Goal: Task Accomplishment & Management: Manage account settings

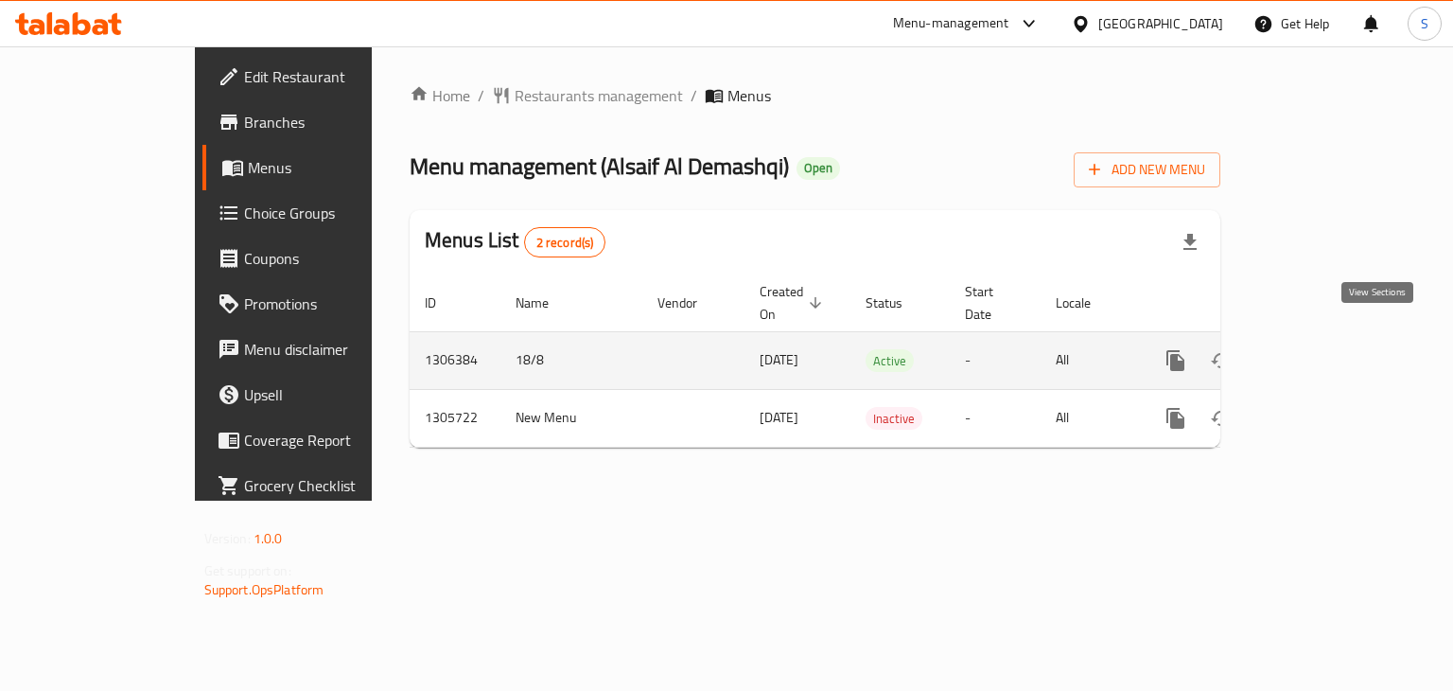
click at [1324, 349] on icon "enhanced table" at bounding box center [1312, 360] width 23 height 23
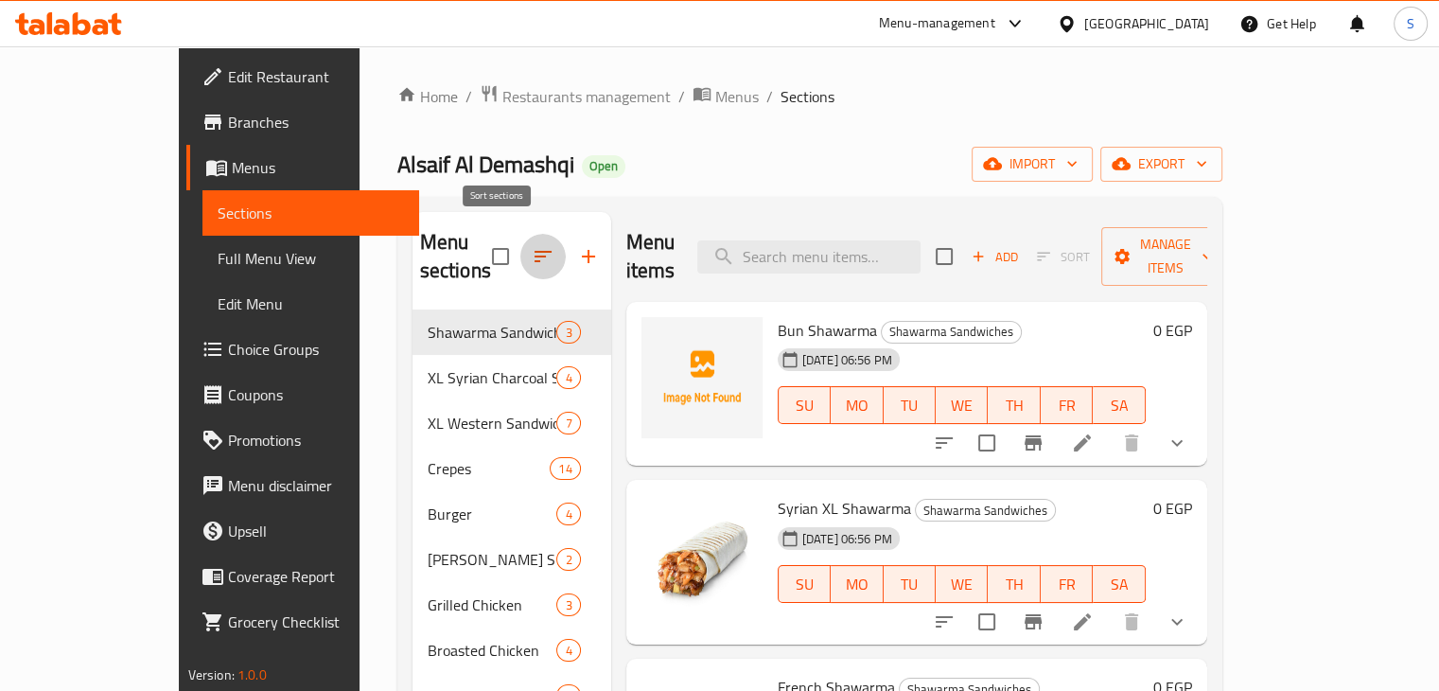
click at [520, 234] on button "button" at bounding box center [542, 256] width 45 height 45
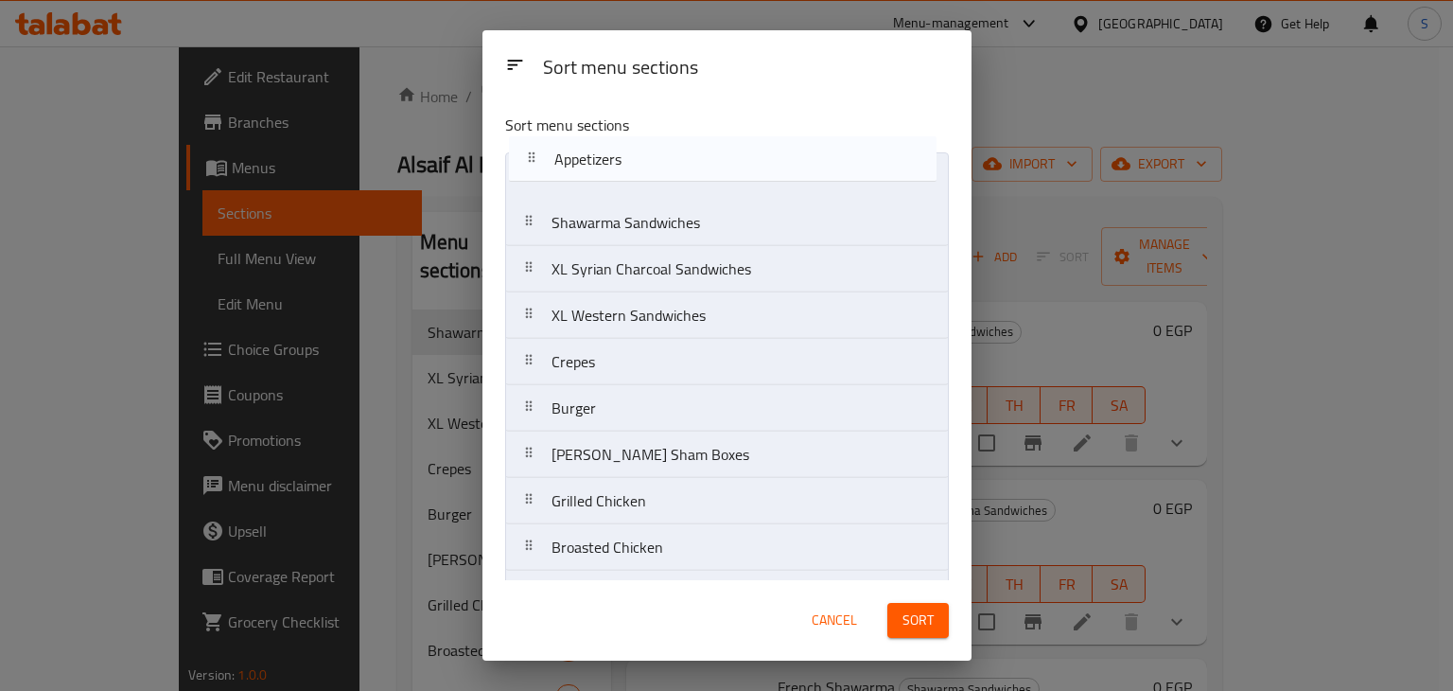
drag, startPoint x: 668, startPoint y: 517, endPoint x: 668, endPoint y: 87, distance: 429.6
click at [668, 87] on div "Sort menu sections Sort menu sections Shawarma Sandwiches XL Syrian Charcoal Sa…" at bounding box center [727, 345] width 489 height 630
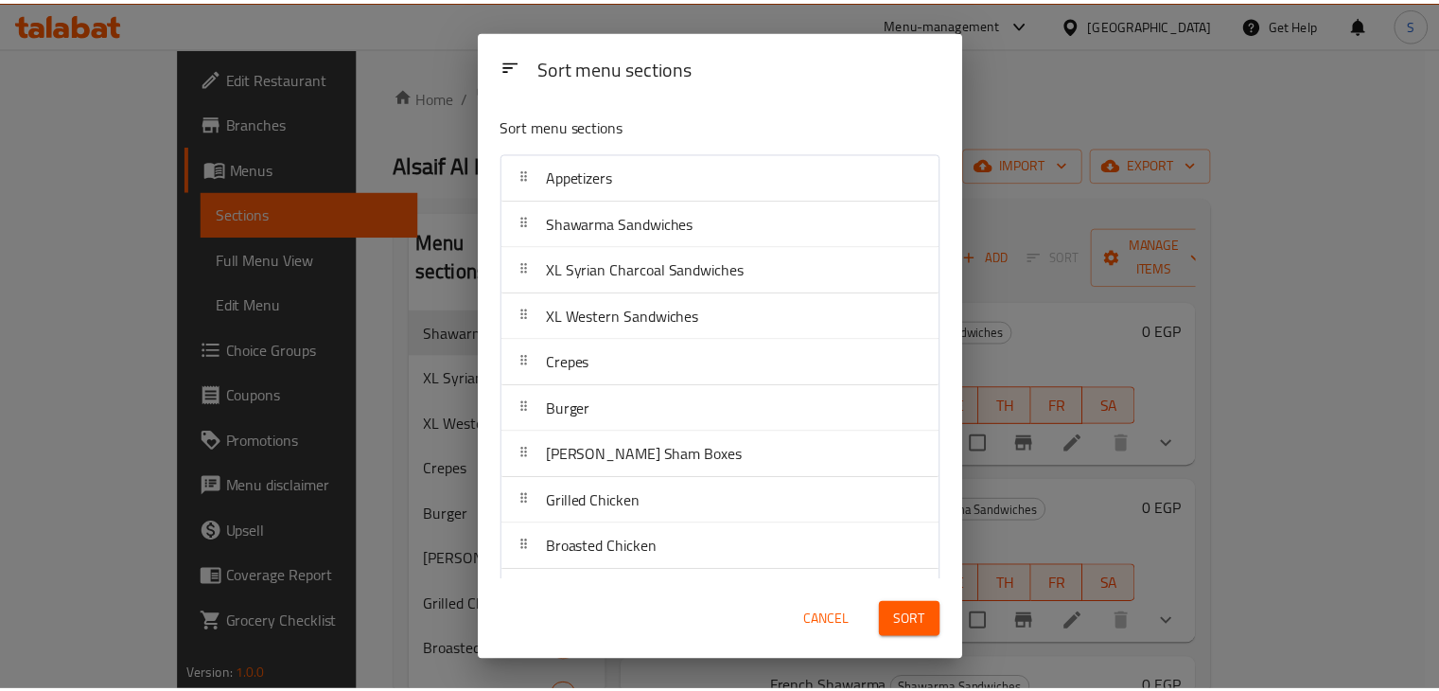
scroll to position [227, 0]
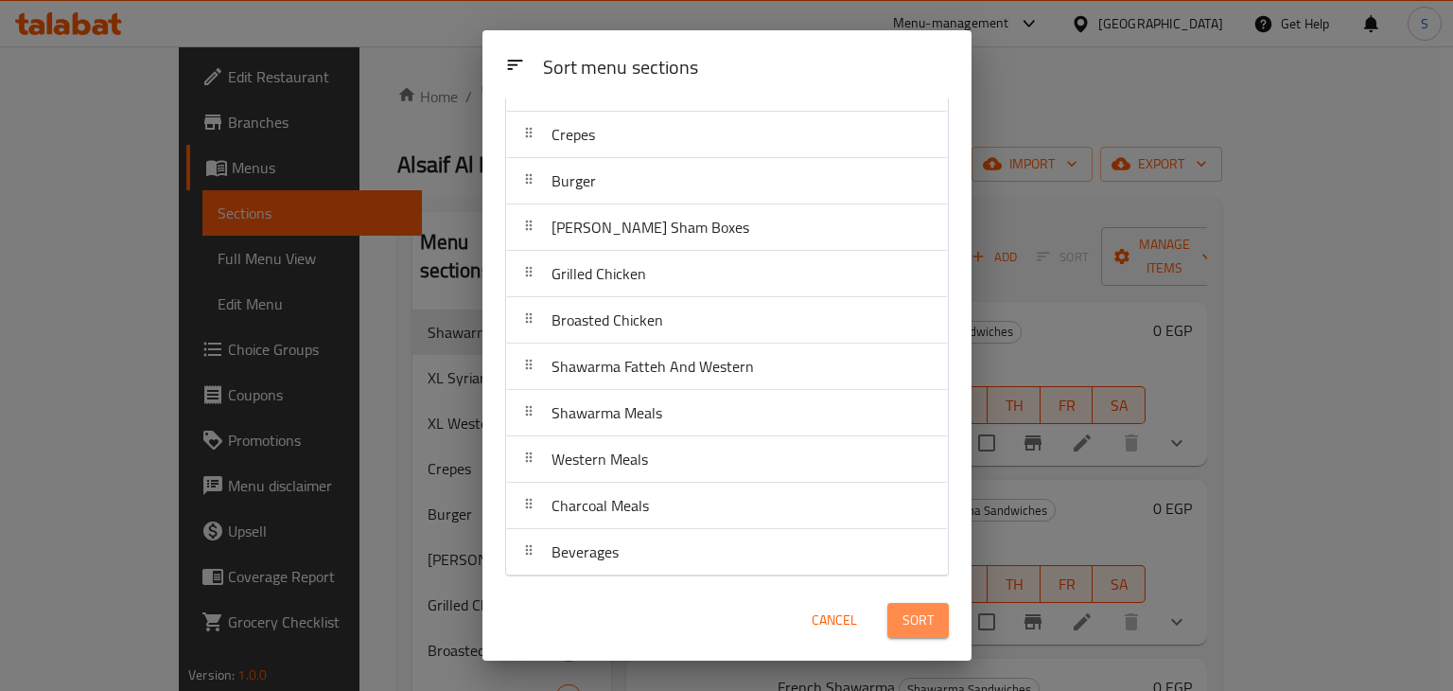
click at [915, 622] on span "Sort" at bounding box center [918, 620] width 31 height 24
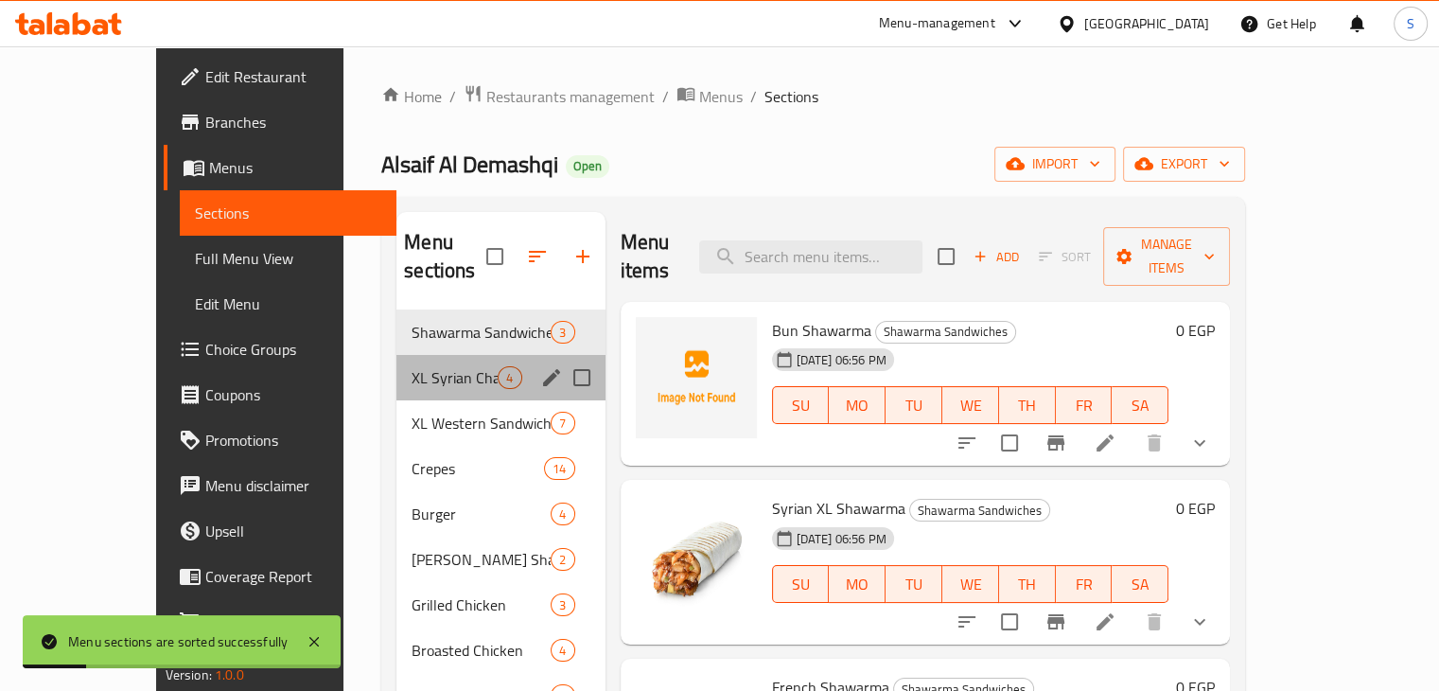
click at [396, 367] on div "XL Syrian Charcoal Sandwiches 4" at bounding box center [500, 377] width 208 height 45
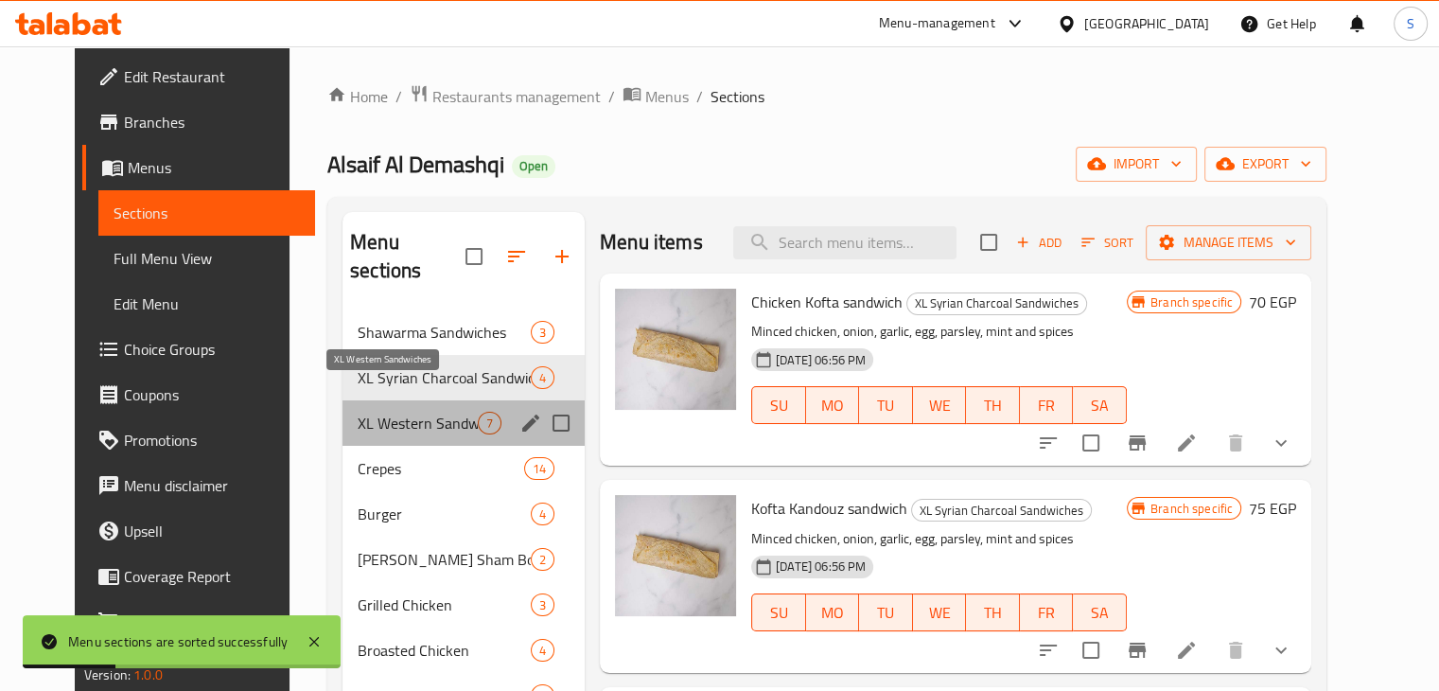
click at [365, 412] on span "XL Western Sandwiches" at bounding box center [418, 423] width 120 height 23
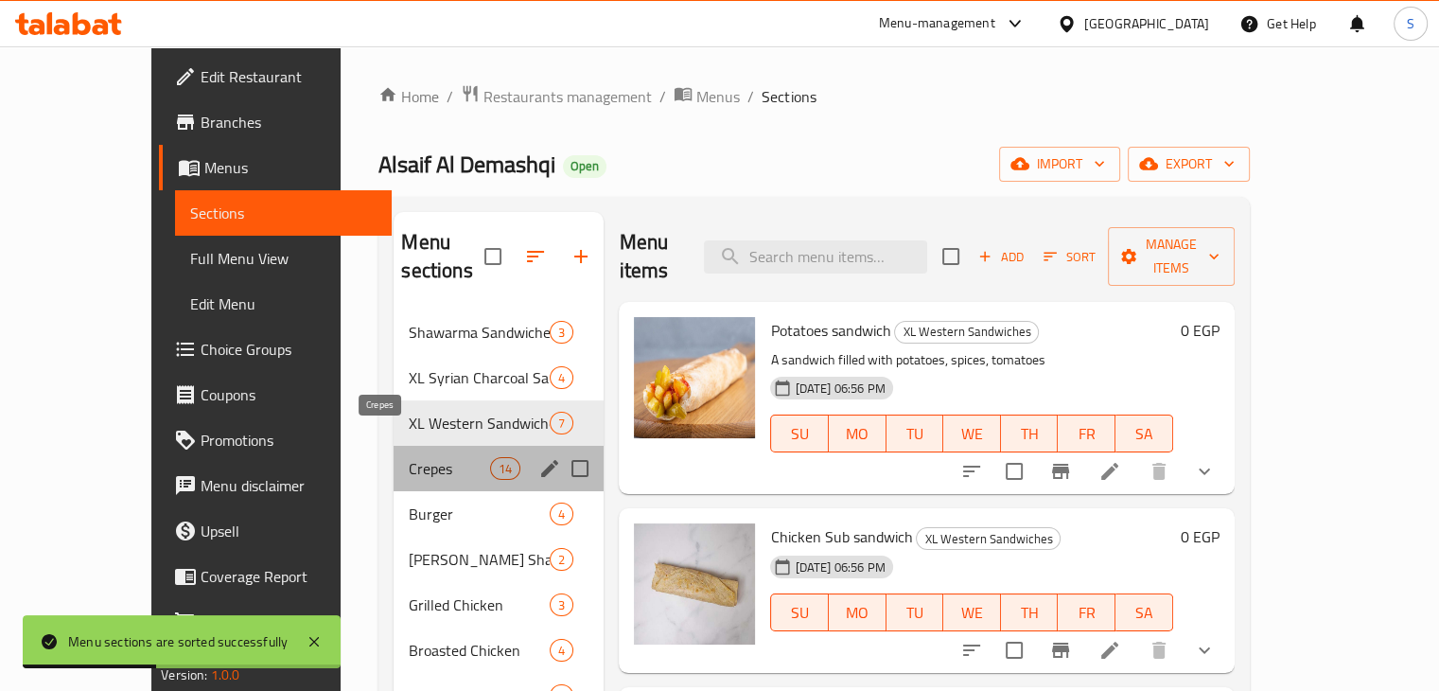
click at [409, 457] on span "Crepes" at bounding box center [449, 468] width 81 height 23
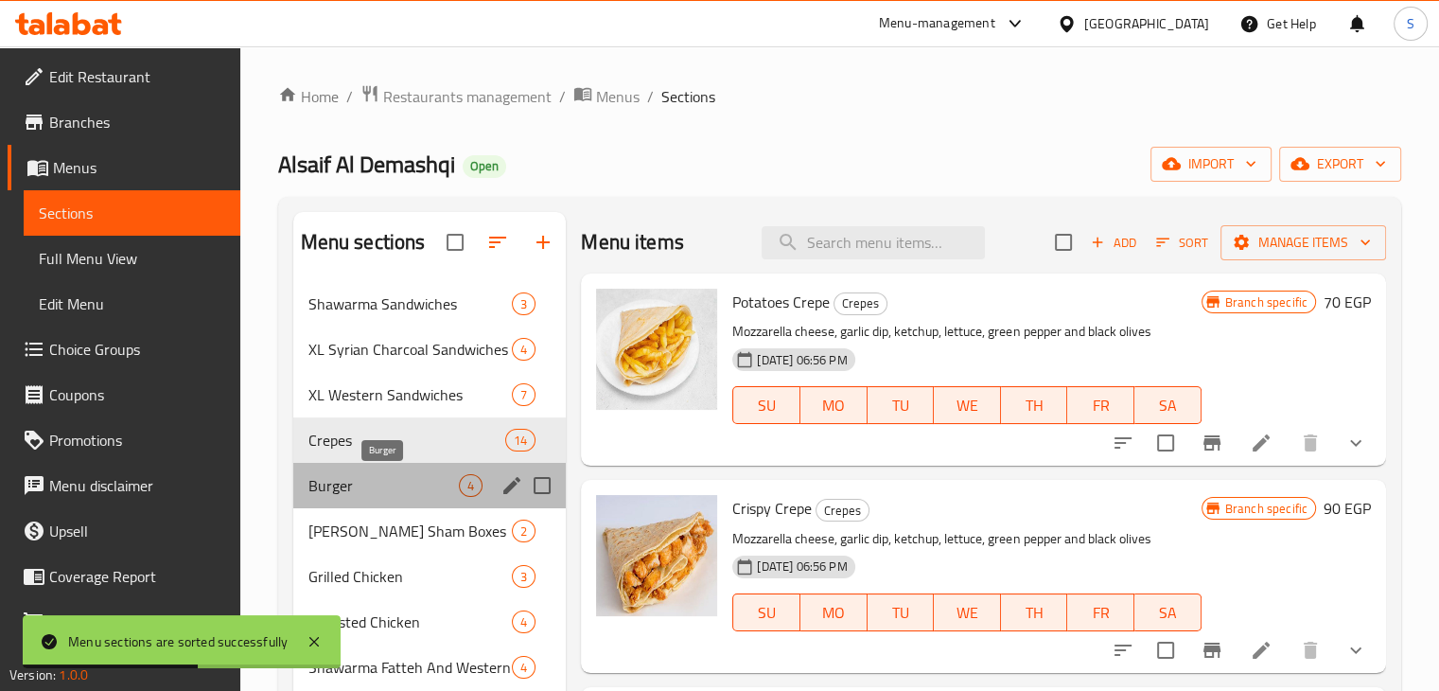
click at [370, 485] on span "Burger" at bounding box center [383, 485] width 151 height 23
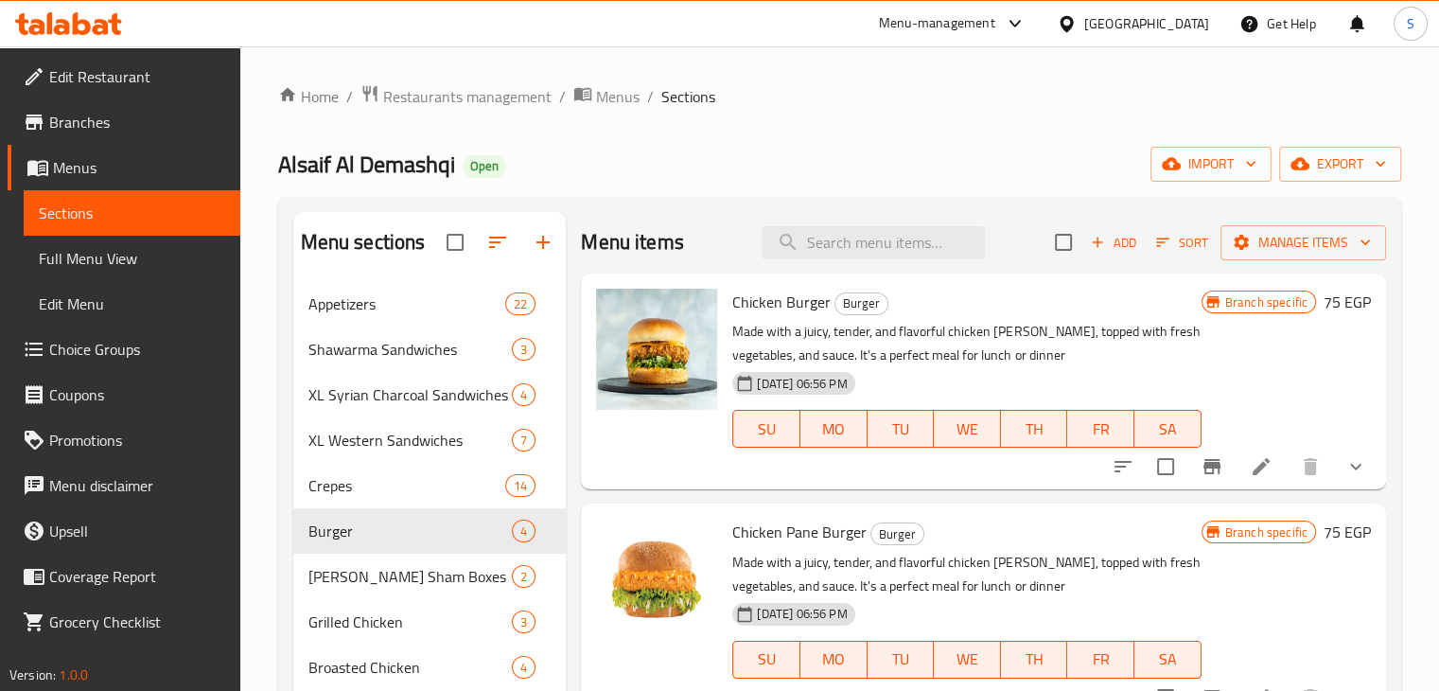
click at [315, 157] on span "Alsaif Al Demashqi" at bounding box center [366, 164] width 177 height 43
copy span "Alsaif Al Demashqi"
click at [403, 92] on span "Restaurants management" at bounding box center [467, 96] width 168 height 23
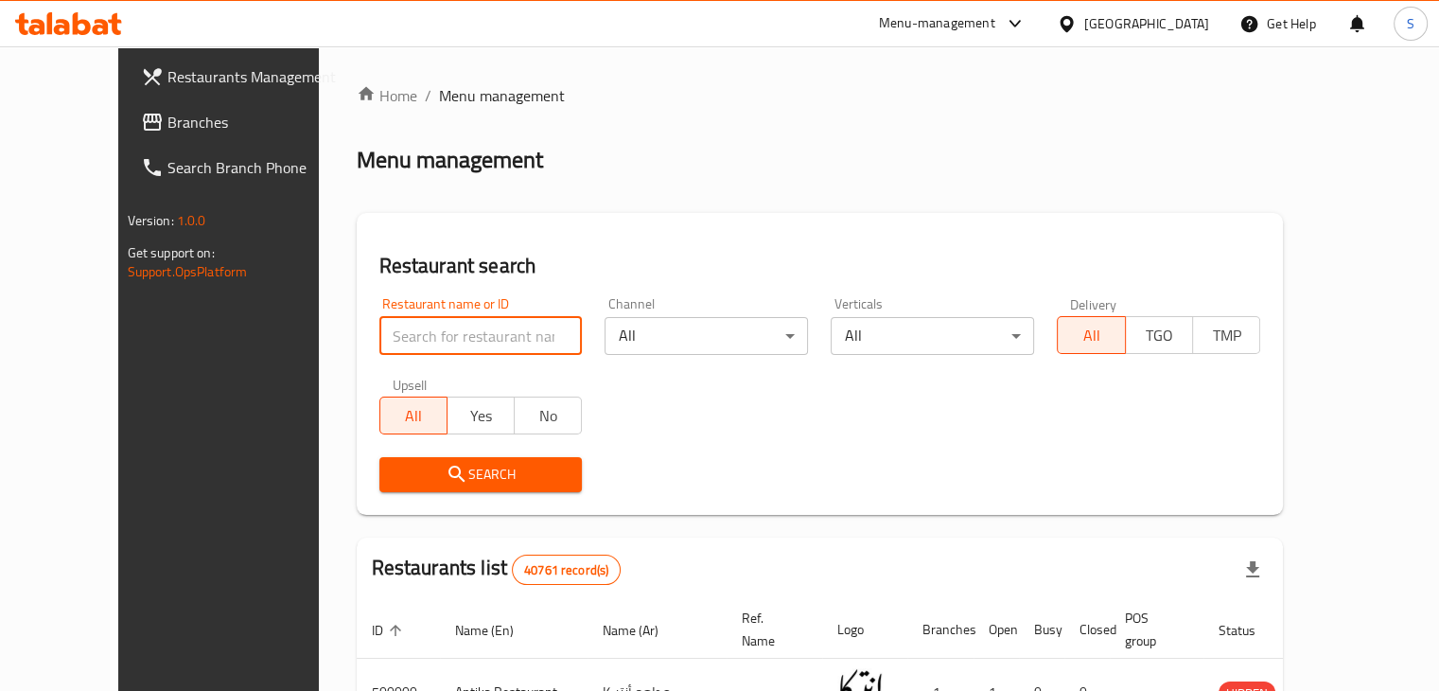
click at [488, 324] on input "search" at bounding box center [480, 336] width 203 height 38
paste input "Alsaif Al Demashqi"
type input "Alsaif Al Demashqi"
click button "Search" at bounding box center [480, 474] width 203 height 35
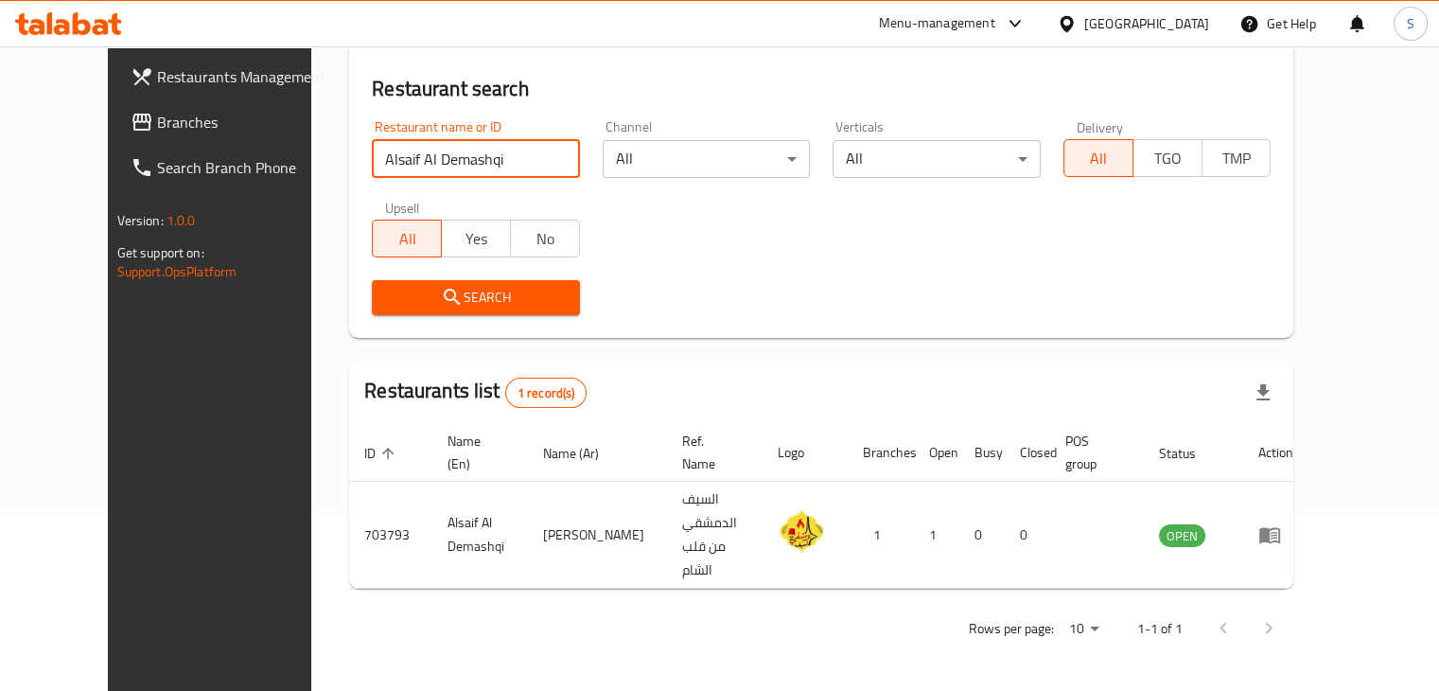
scroll to position [137, 0]
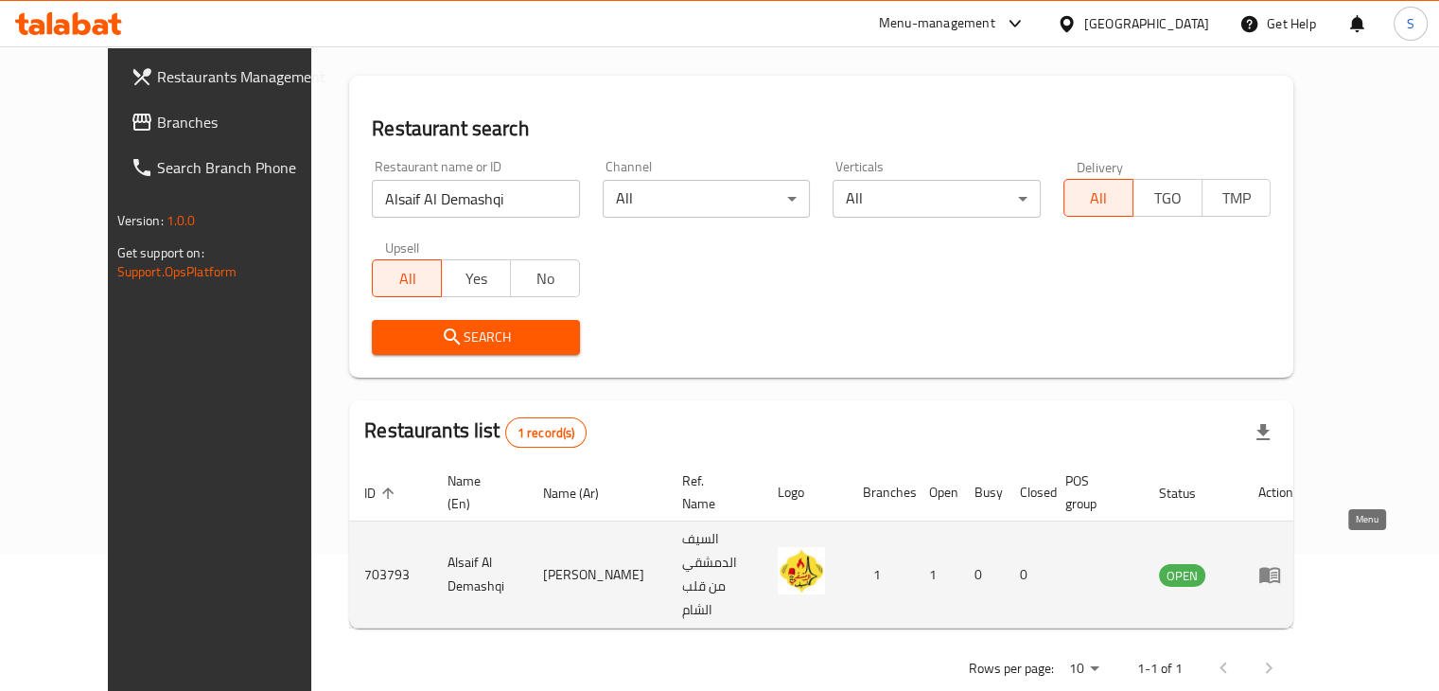
click at [1281, 563] on icon "enhanced table" at bounding box center [1269, 574] width 23 height 23
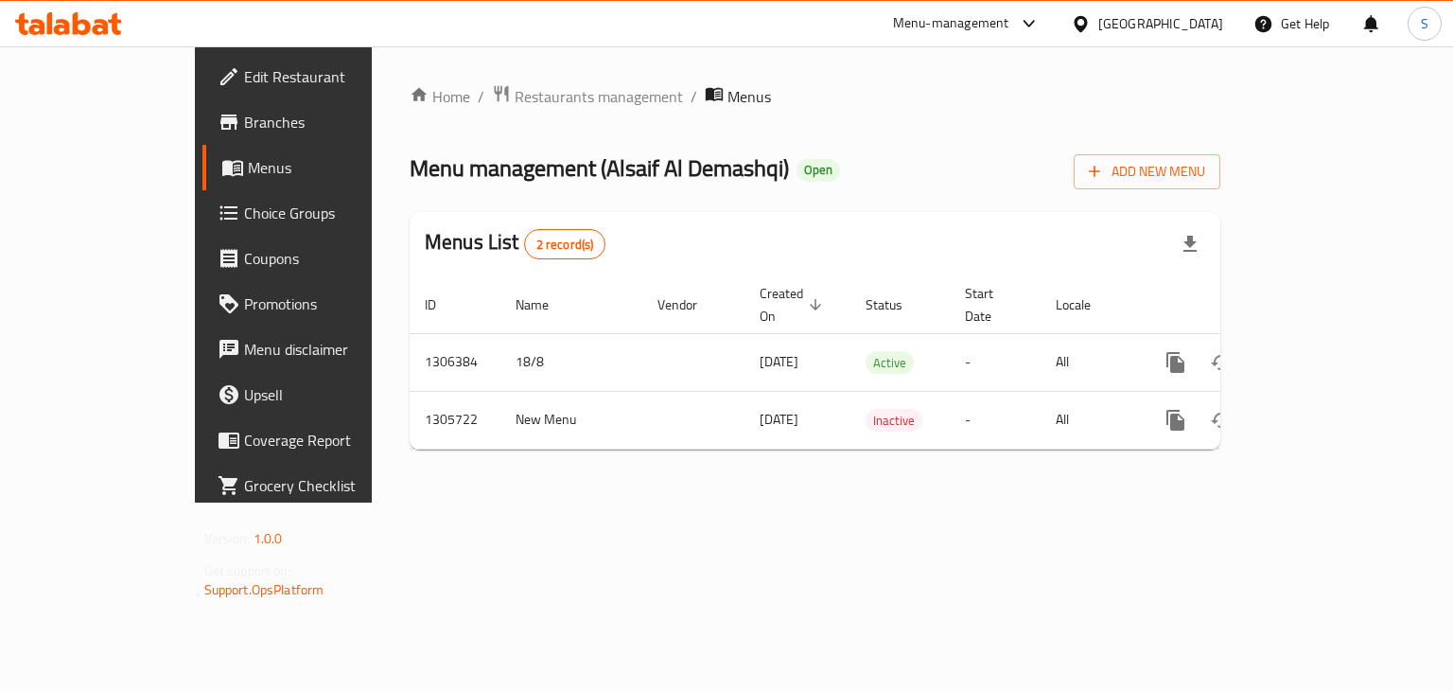
click at [447, 79] on div "Home / Restaurants management / Menus Menu management ( Alsaif [PERSON_NAME] ) …" at bounding box center [815, 274] width 887 height 456
click at [515, 98] on span "Restaurants management" at bounding box center [599, 96] width 168 height 23
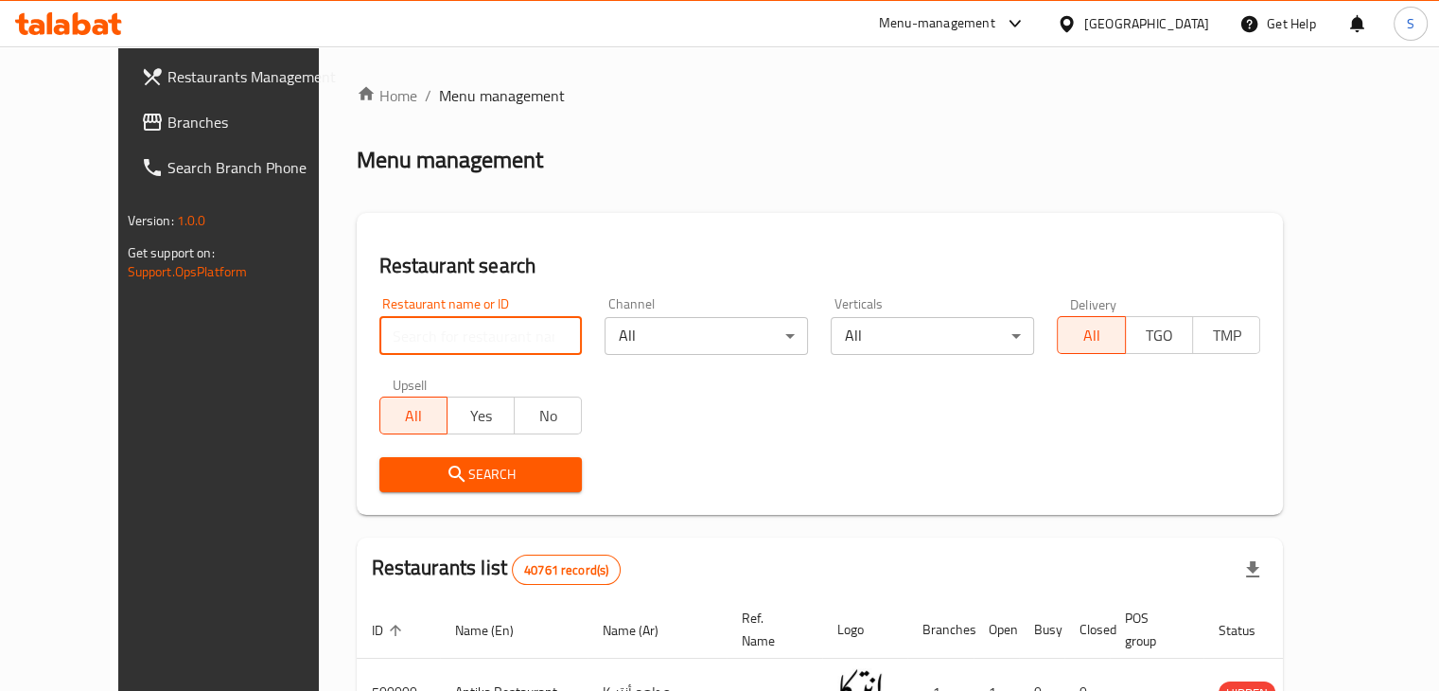
click at [483, 333] on input "search" at bounding box center [480, 336] width 203 height 38
paste input "Alsaif Al Demashqi"
type input "Alsaif Al Demashqi"
click button "Search" at bounding box center [480, 474] width 203 height 35
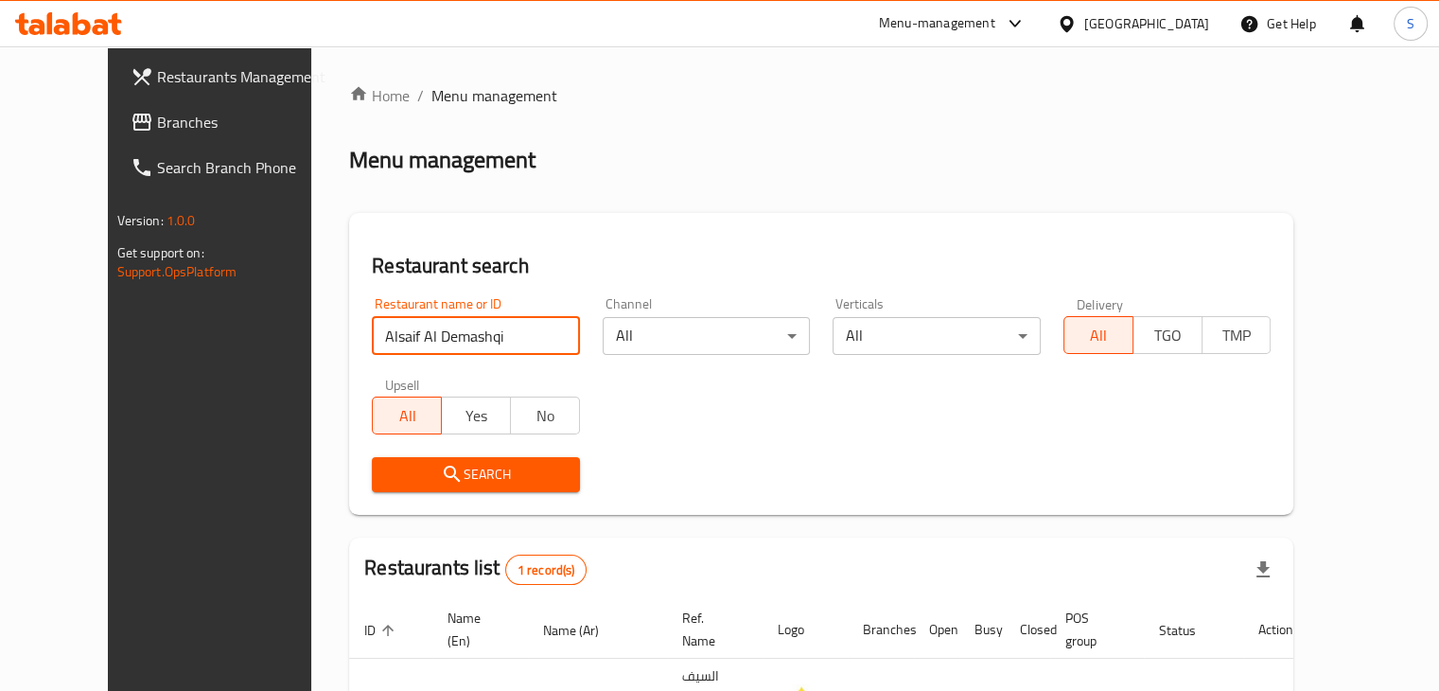
scroll to position [137, 0]
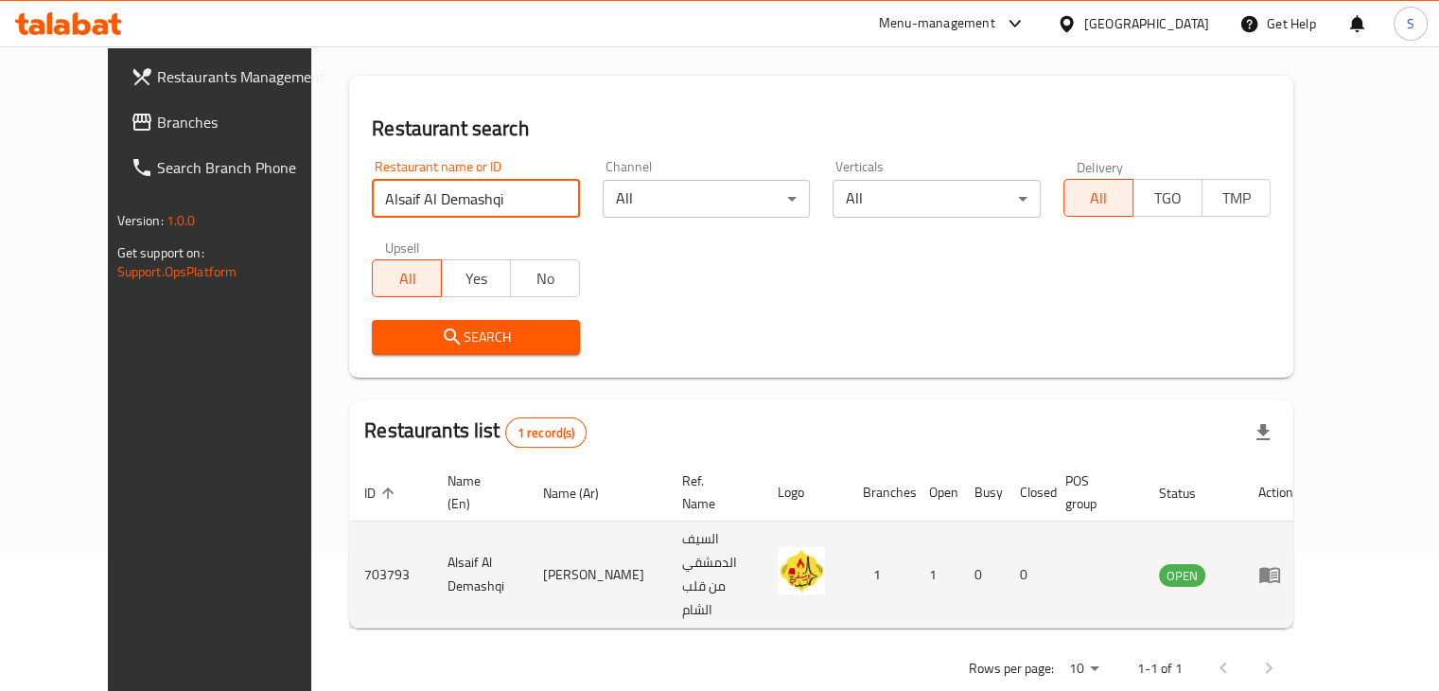
click at [349, 547] on td "703793" at bounding box center [390, 574] width 83 height 107
copy td "703793"
